Goal: Understand site structure: Understand site structure

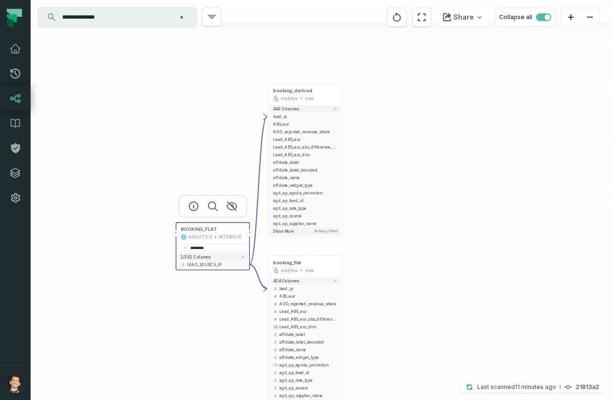
click at [251, 232] on button "+" at bounding box center [249, 233] width 7 height 7
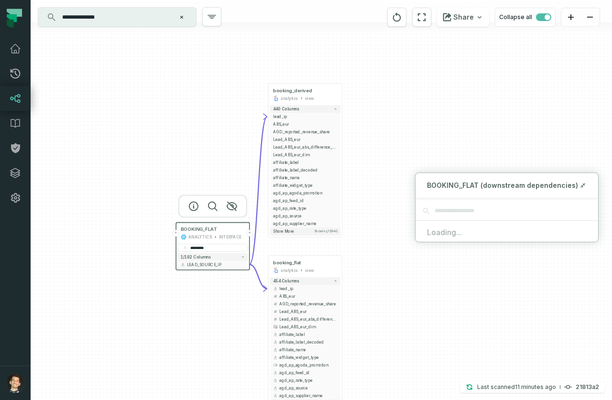
drag, startPoint x: 196, startPoint y: 87, endPoint x: 126, endPoint y: 34, distance: 87.5
click at [195, 86] on div "+ booking_derived analytics view + 440 columns - lead_ip + ABS_eur + AGD_report…" at bounding box center [322, 200] width 582 height 400
click at [182, 20] on button "Clear search query" at bounding box center [182, 17] width 10 height 10
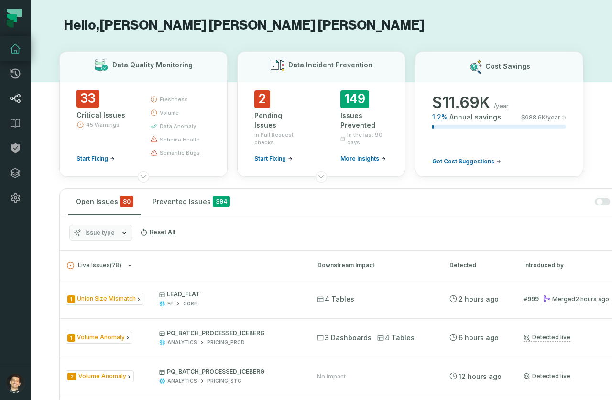
click at [6, 103] on link "Lineage" at bounding box center [15, 98] width 31 height 25
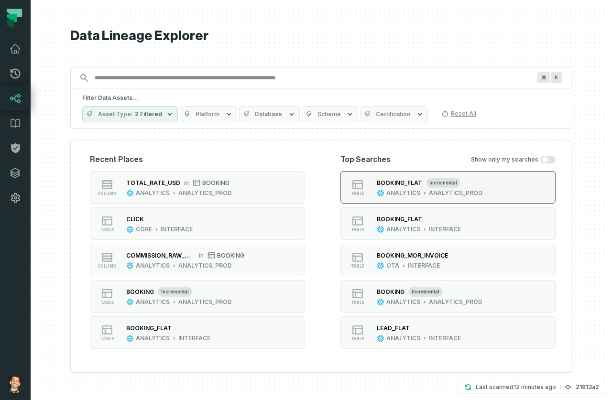
click at [388, 188] on div "BOOKING_FLAT incremental ANALYTICS ANALYTICS_PROD" at bounding box center [429, 187] width 113 height 19
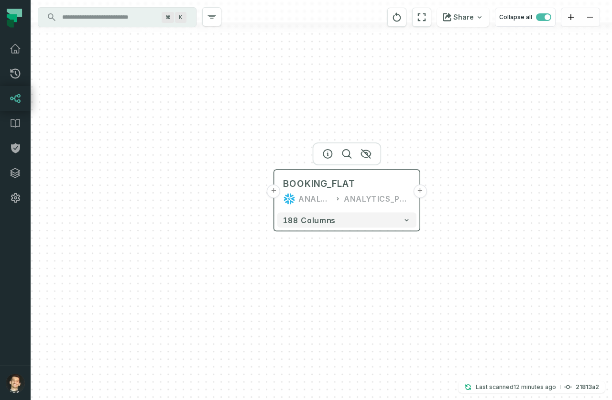
click at [421, 192] on button "+" at bounding box center [419, 191] width 13 height 13
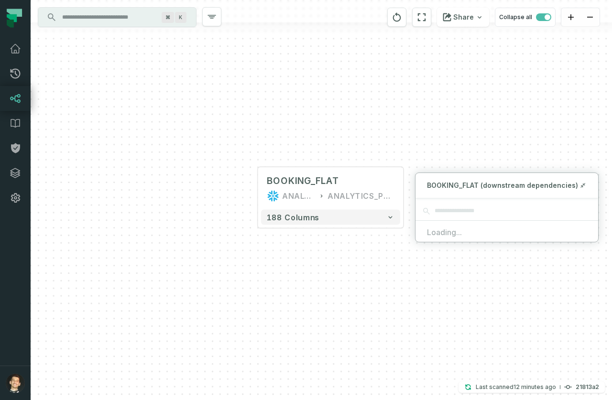
drag, startPoint x: 510, startPoint y: 150, endPoint x: 377, endPoint y: 113, distance: 138.6
click at [375, 111] on div "+ BOOKING_FLAT ANALYTICS ANALYTICS_PROD + 188 columns" at bounding box center [322, 200] width 582 height 400
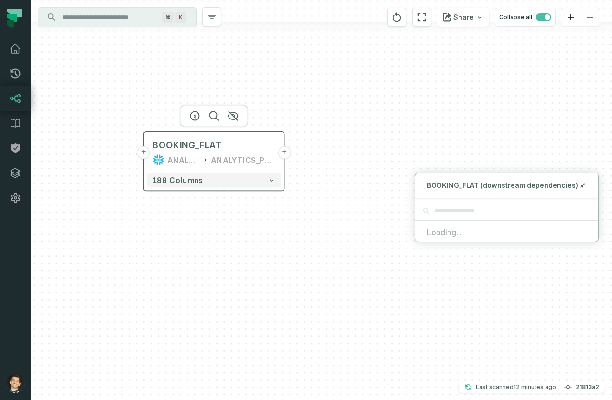
click at [281, 154] on button "+" at bounding box center [284, 152] width 13 height 13
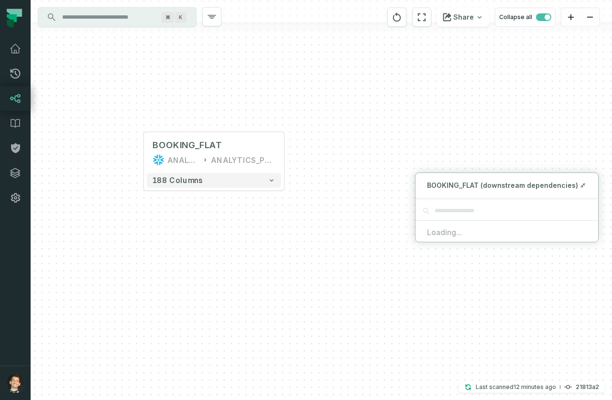
click at [465, 150] on div "+ BOOKING_FLAT ANALYTICS ANALYTICS_PROD + 188 columns" at bounding box center [322, 200] width 582 height 400
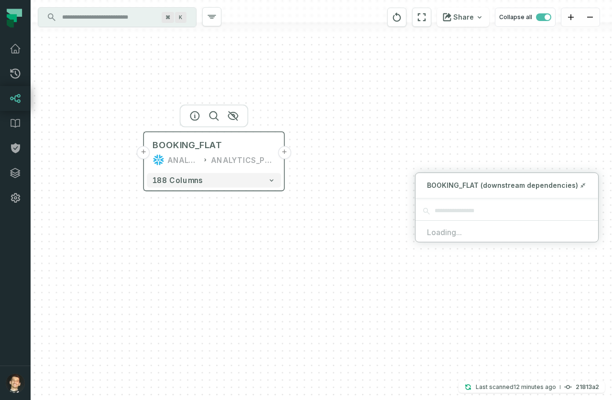
click at [284, 156] on button "+" at bounding box center [284, 152] width 13 height 13
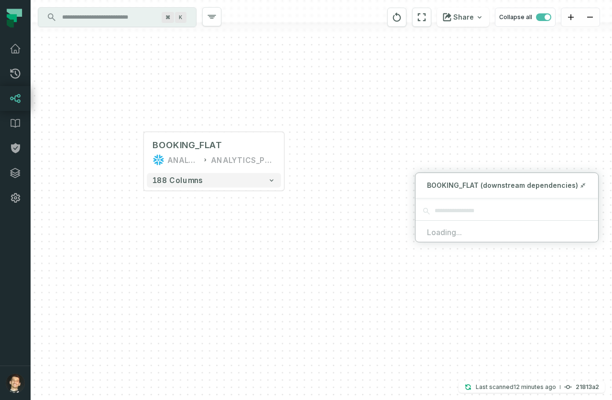
click at [520, 190] on div "BOOKING_FLAT (downstream dependencies)" at bounding box center [507, 185] width 183 height 25
drag, startPoint x: 307, startPoint y: 110, endPoint x: 244, endPoint y: 17, distance: 112.9
click at [307, 109] on div "+ BOOKING_FLAT ANALYTICS ANALYTICS_PROD + 188 columns" at bounding box center [322, 200] width 582 height 400
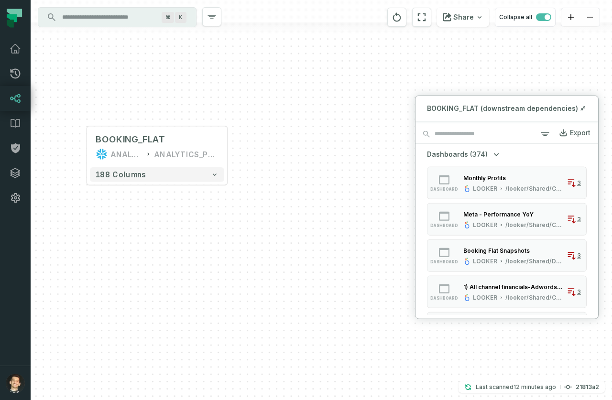
drag, startPoint x: 385, startPoint y: 109, endPoint x: 353, endPoint y: 115, distance: 32.7
click at [328, 104] on div "+ BOOKING_FLAT ANALYTICS ANALYTICS_PROD + 188 columns" at bounding box center [322, 200] width 582 height 400
drag, startPoint x: 331, startPoint y: 124, endPoint x: 467, endPoint y: 116, distance: 137.1
click at [331, 124] on div "+ BOOKING_FLAT ANALYTICS ANALYTICS_PROD + 188 columns" at bounding box center [322, 200] width 582 height 400
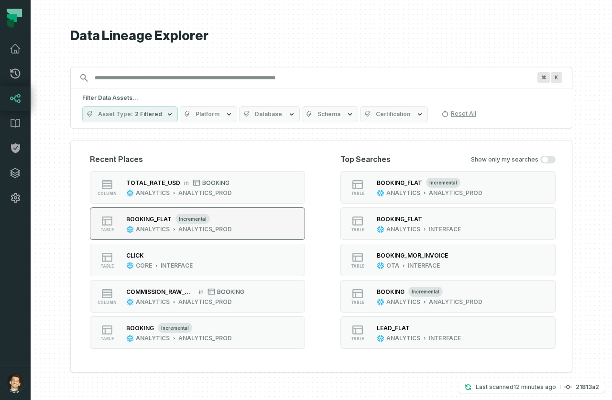
click at [277, 224] on button "table BOOKING_FLAT incremental ANALYTICS ANALYTICS_PROD" at bounding box center [197, 224] width 215 height 33
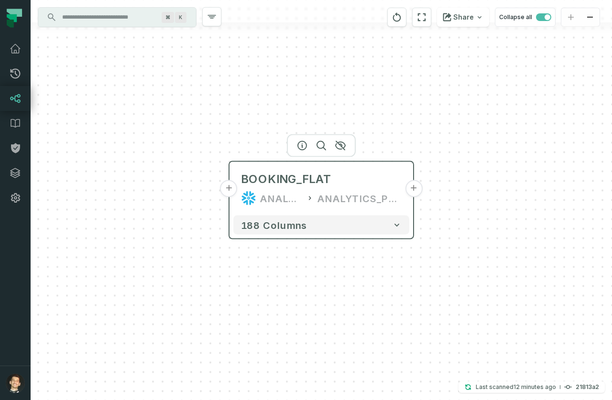
click at [411, 187] on button "+" at bounding box center [413, 188] width 17 height 17
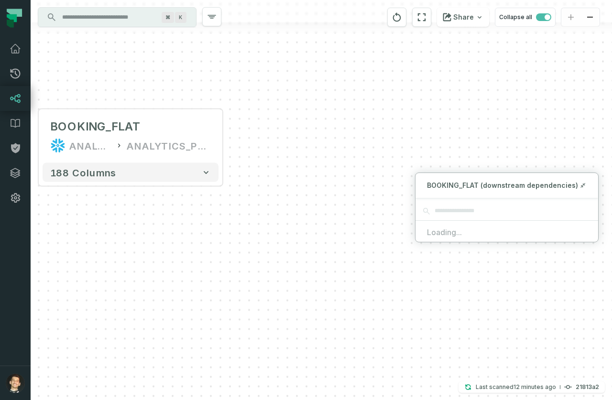
drag, startPoint x: 464, startPoint y: 145, endPoint x: 315, endPoint y: 127, distance: 149.4
click at [273, 93] on div "+ BOOKING_FLAT ANALYTICS ANALYTICS_PROD + 188 columns" at bounding box center [322, 200] width 582 height 400
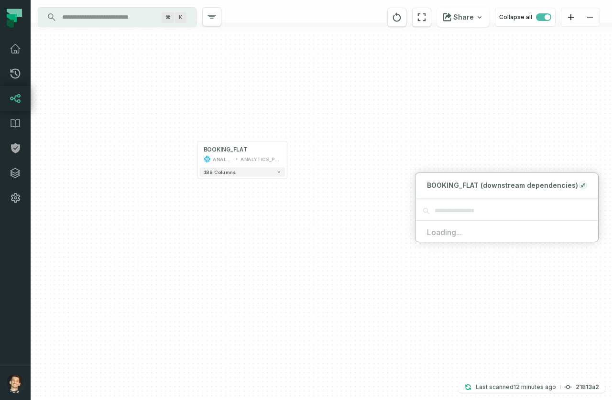
click at [584, 184] on icon at bounding box center [585, 184] width 2 height 2
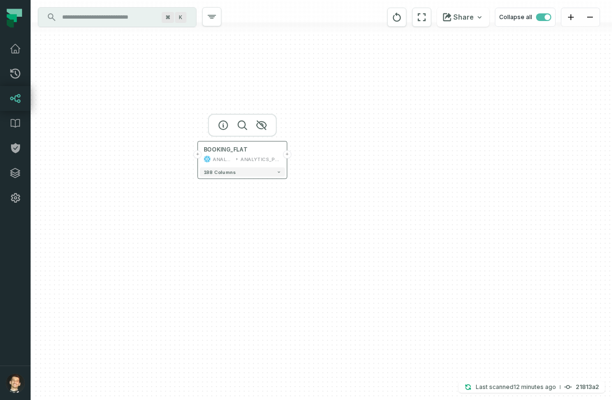
click at [287, 156] on button "+" at bounding box center [287, 154] width 8 height 8
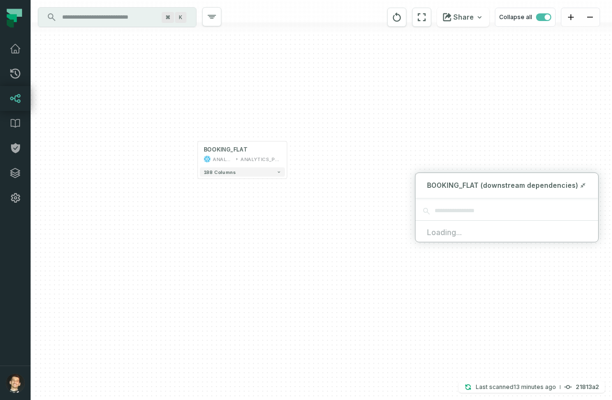
click at [591, 186] on div "BOOKING_FLAT (downstream dependencies)" at bounding box center [507, 185] width 183 height 25
click at [582, 187] on icon at bounding box center [582, 187] width 2 height 2
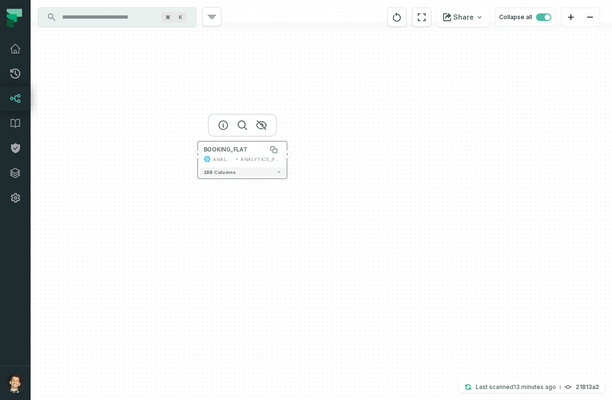
click at [258, 148] on div "BOOKING_FLAT" at bounding box center [243, 149] width 78 height 7
click at [249, 149] on div "BOOKING_FLAT" at bounding box center [243, 149] width 78 height 7
click at [111, 23] on input "Discovery Provider cmdk menu" at bounding box center [108, 17] width 104 height 15
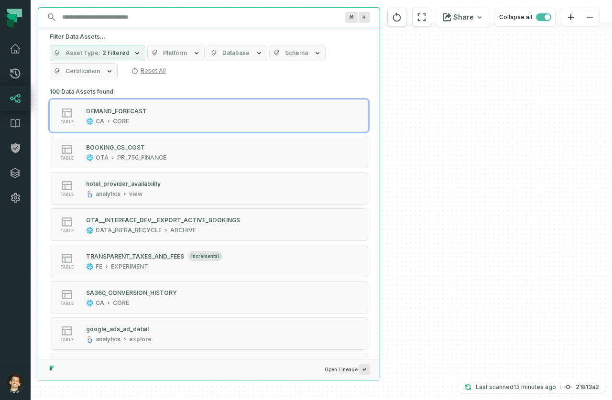
click at [135, 54] on icon "button" at bounding box center [137, 53] width 4 height 2
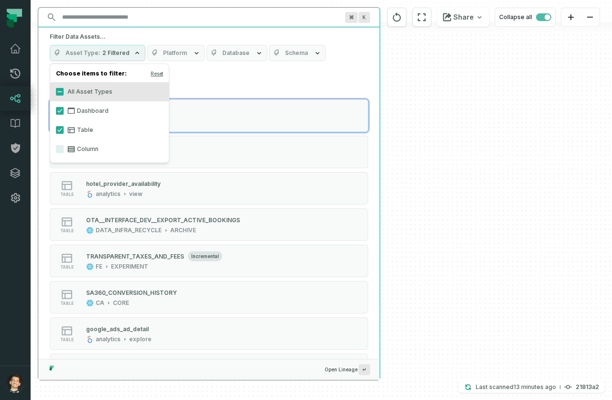
click at [86, 147] on label "Column" at bounding box center [109, 149] width 119 height 19
click at [64, 147] on button "Column" at bounding box center [60, 149] width 8 height 8
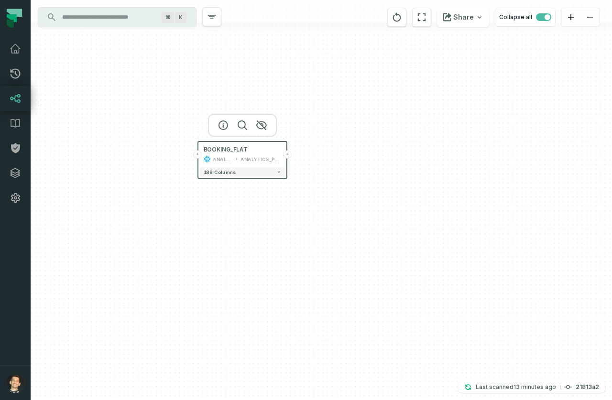
click at [393, 156] on div "+ BOOKING_FLAT ANALYTICS ANALYTICS_PROD + 188 columns" at bounding box center [322, 200] width 582 height 400
click at [285, 158] on button "+" at bounding box center [287, 154] width 8 height 8
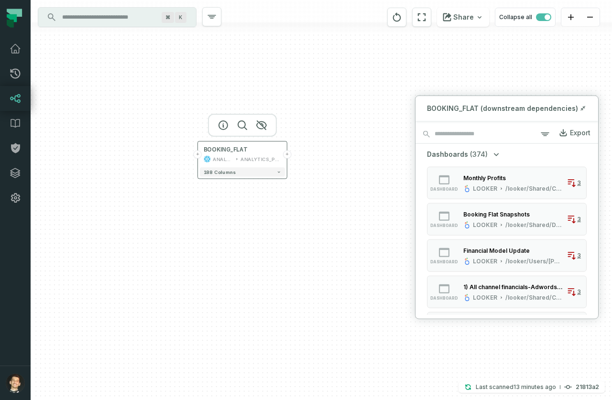
click at [284, 155] on button "+" at bounding box center [287, 154] width 8 height 8
click at [286, 154] on button "+" at bounding box center [287, 154] width 8 height 8
click at [273, 155] on div "BOOKING_FLAT ANALYTICS ANALYTICS_PROD" at bounding box center [242, 155] width 85 height 22
click at [280, 156] on div "ANALYTICS_PROD" at bounding box center [261, 159] width 41 height 7
click at [284, 155] on button "+" at bounding box center [288, 154] width 8 height 8
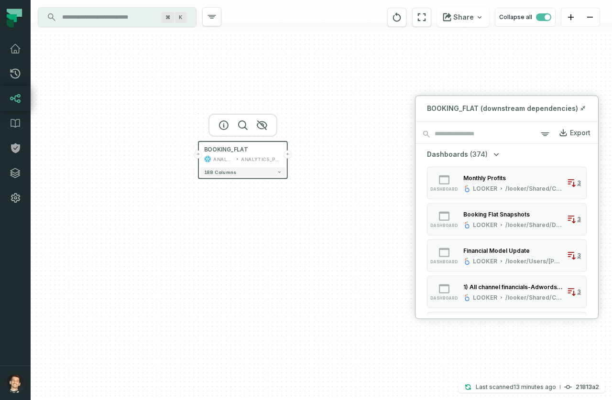
click at [286, 155] on button "+" at bounding box center [288, 154] width 8 height 8
click at [255, 124] on button "button" at bounding box center [262, 125] width 15 height 15
click at [266, 126] on icon "button" at bounding box center [262, 125] width 11 height 11
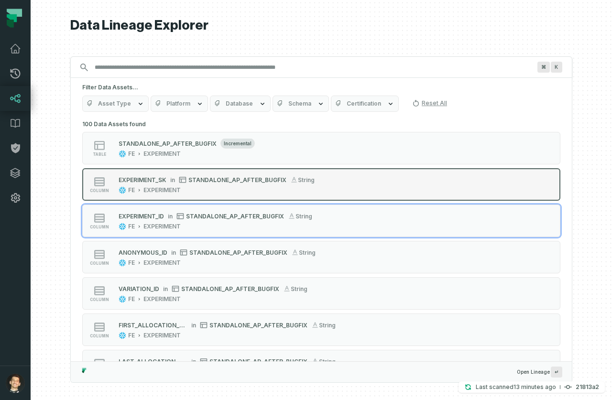
scroll to position [2, 0]
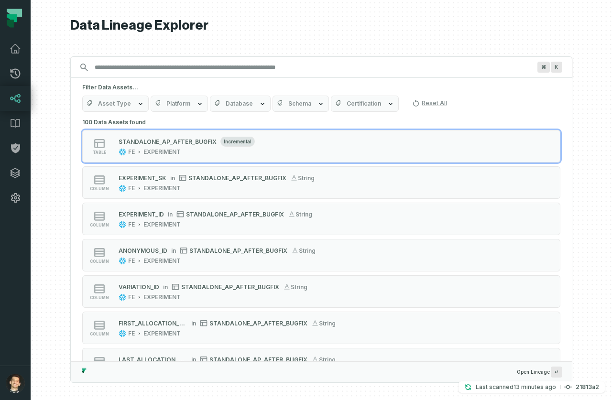
click at [193, 62] on input "Discovery Provider cmdk menu" at bounding box center [313, 67] width 448 height 15
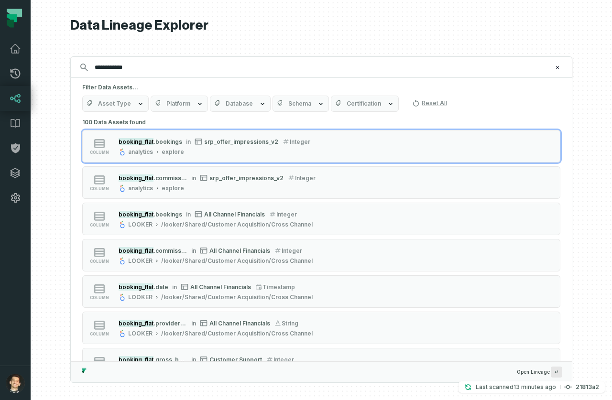
type input "**********"
click at [137, 103] on icon "button" at bounding box center [141, 104] width 8 height 8
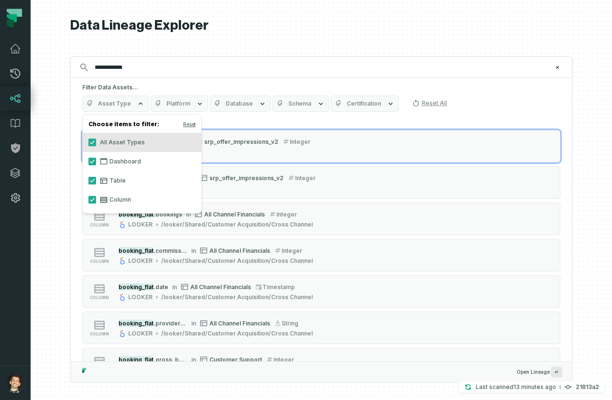
click at [100, 200] on icon at bounding box center [104, 200] width 8 height 8
click at [96, 200] on button "Column" at bounding box center [93, 200] width 8 height 8
click at [97, 159] on label "Dashboard" at bounding box center [142, 161] width 119 height 19
click at [96, 159] on button "Dashboard" at bounding box center [93, 162] width 8 height 8
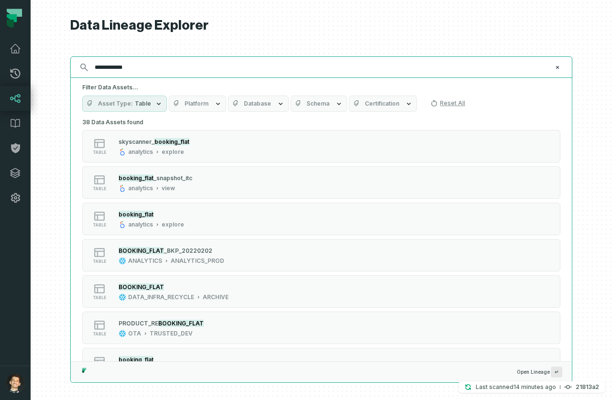
click at [179, 67] on input "**********" at bounding box center [320, 67] width 463 height 15
